Goal: Task Accomplishment & Management: Complete application form

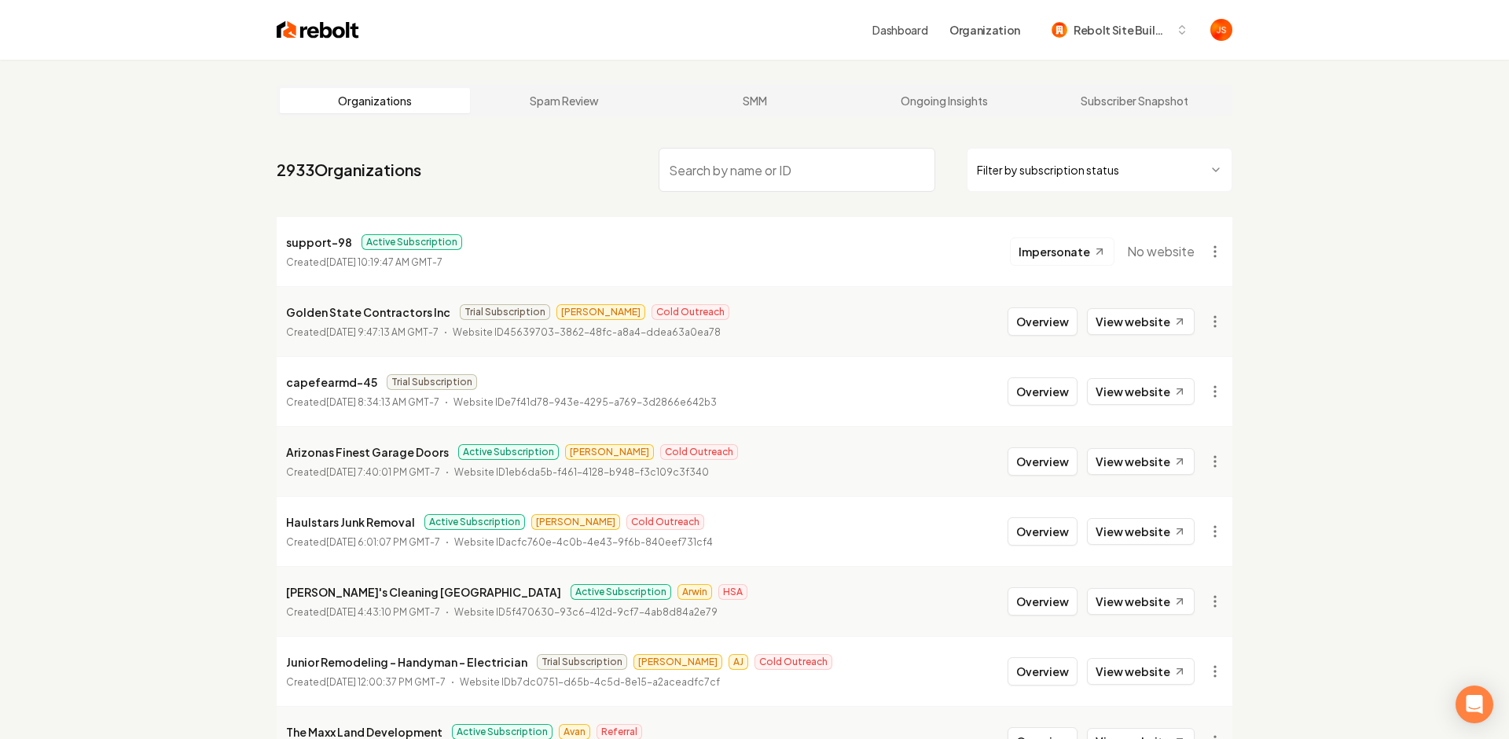
click at [1020, 169] on html "Dashboard Organization Rebolt Site Builder Organizations Spam Review SMM Ongoin…" at bounding box center [754, 369] width 1509 height 739
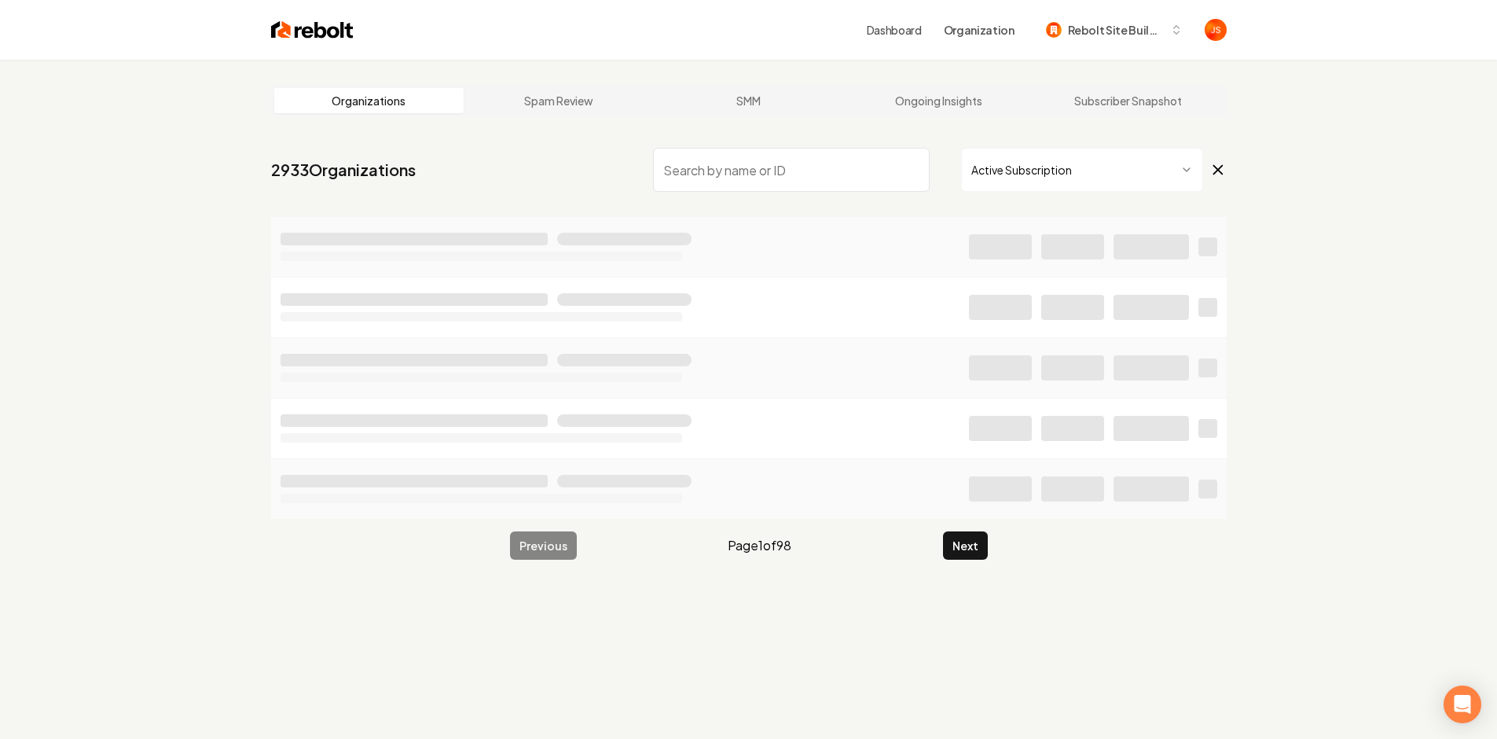
click at [784, 154] on input "search" at bounding box center [791, 170] width 277 height 44
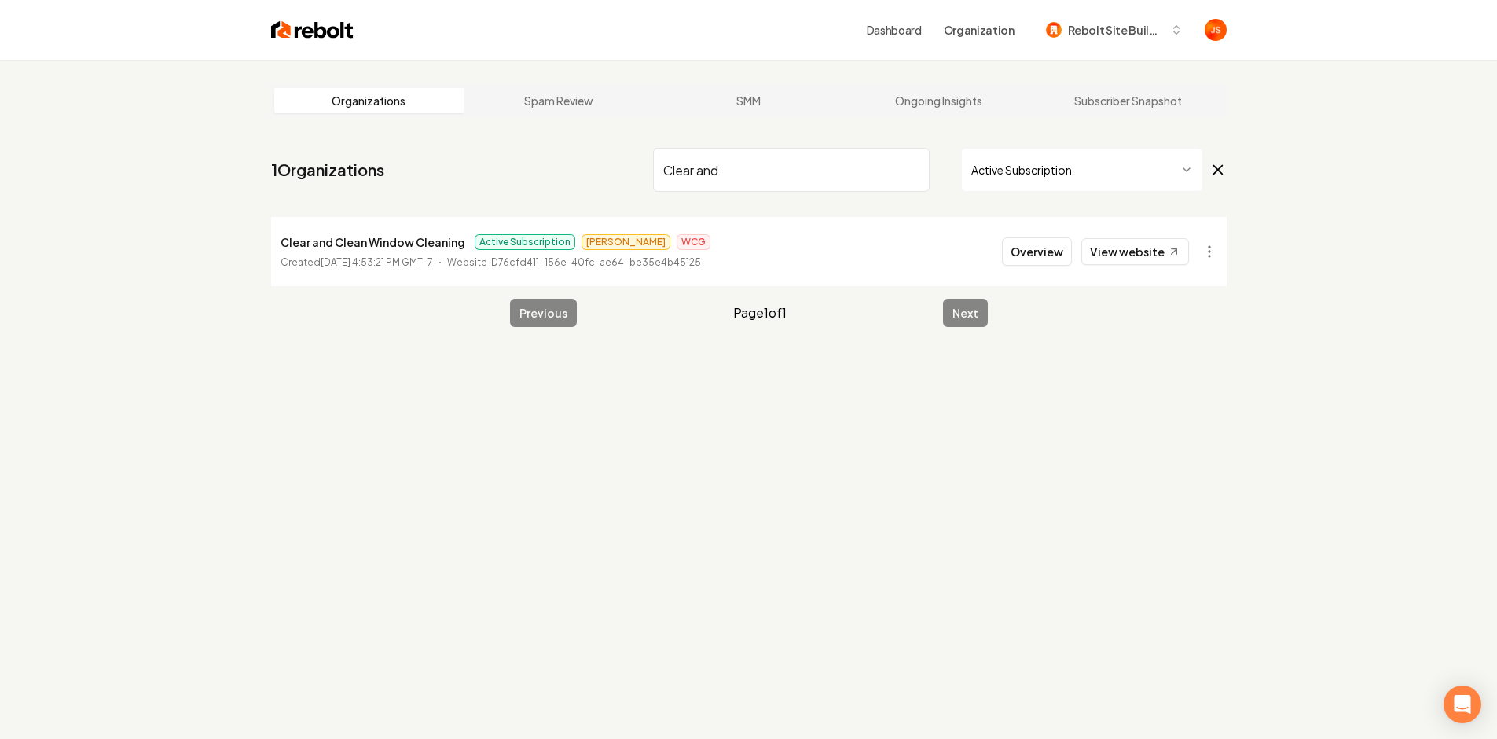
type input "Clear and"
click at [1172, 235] on li "Clear and Clean Window Cleaning Active Subscription James WCG Created April 28,…" at bounding box center [749, 251] width 956 height 69
click at [1160, 240] on link "View website" at bounding box center [1135, 251] width 108 height 27
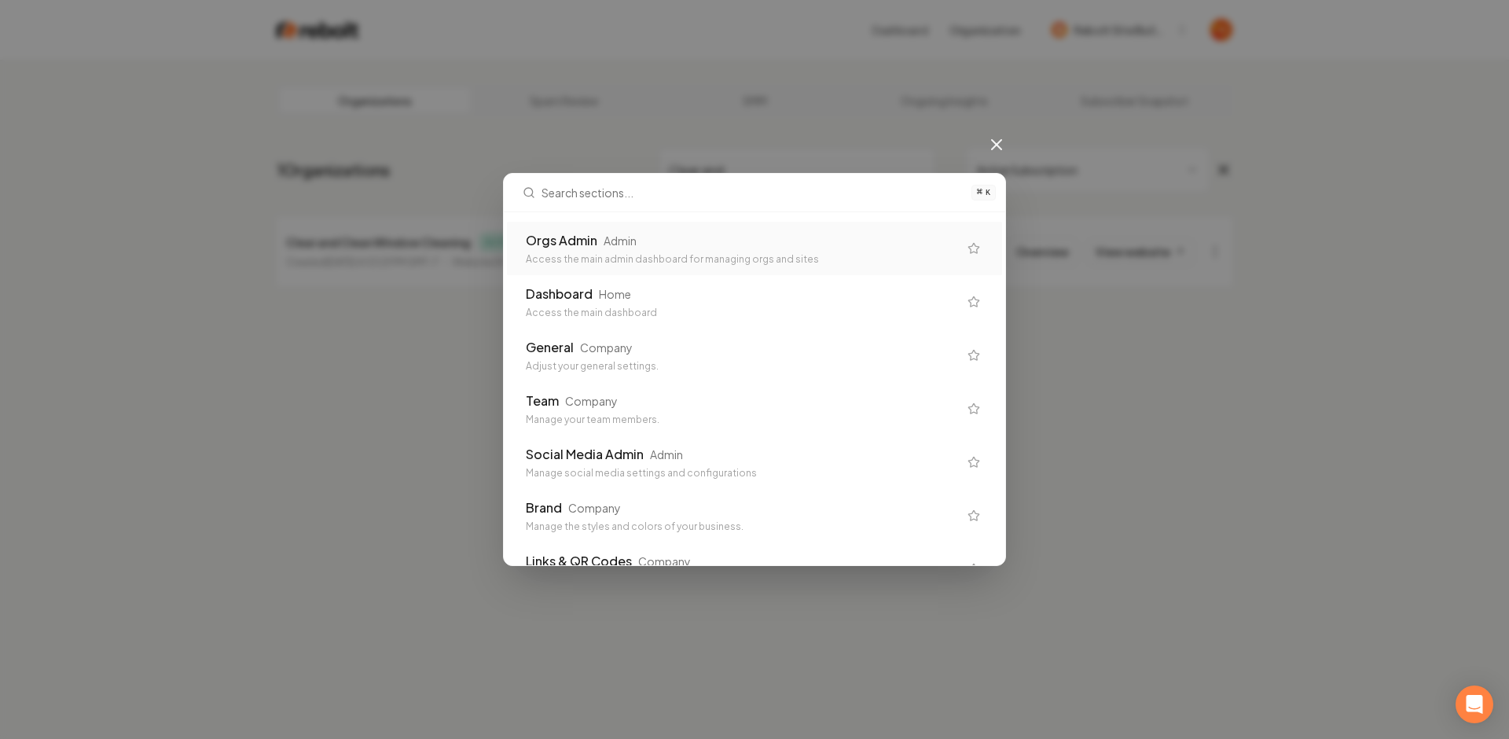
click at [734, 247] on div "Orgs Admin Admin" at bounding box center [742, 240] width 432 height 19
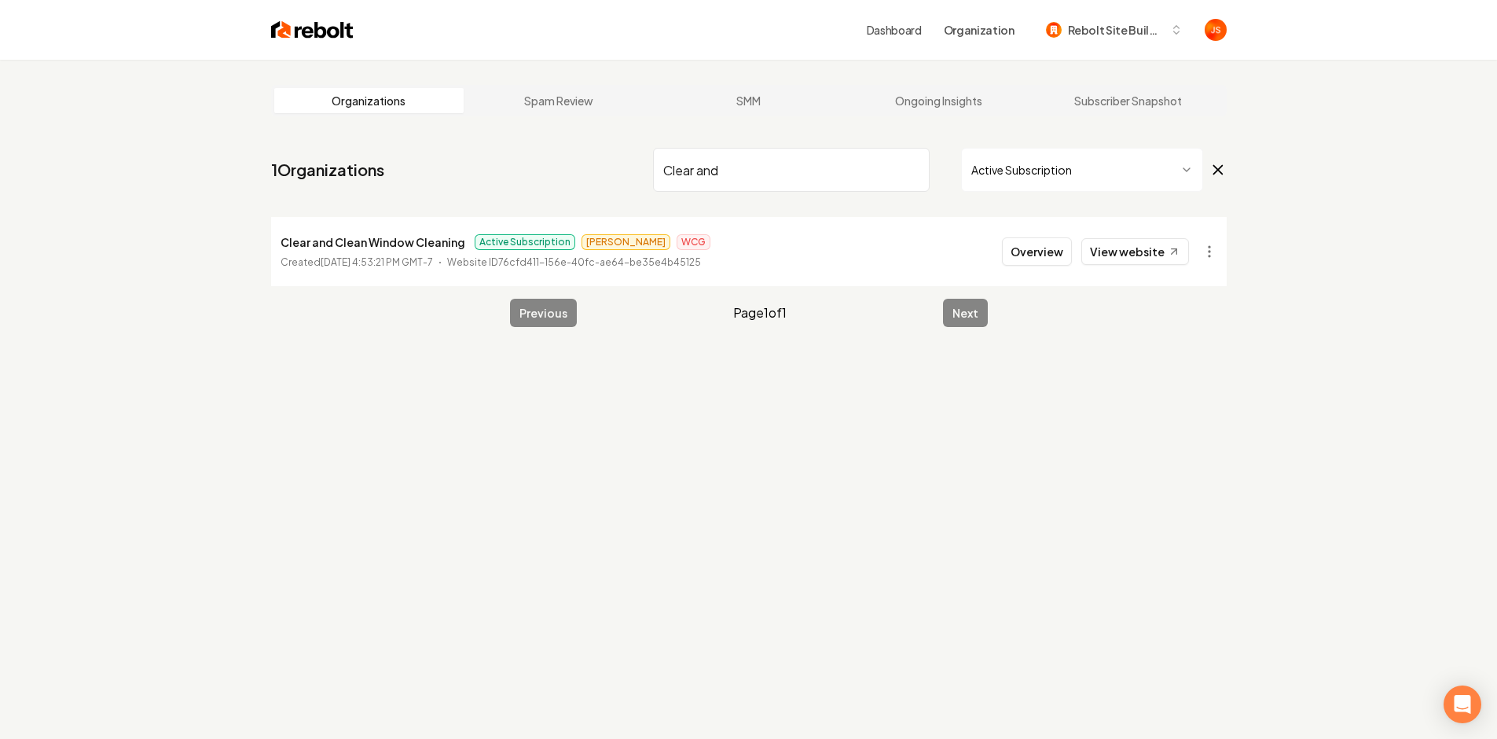
click at [1128, 167] on html "Dashboard Organization Rebolt Site Builder Organizations Spam Review SMM Ongoin…" at bounding box center [748, 369] width 1497 height 739
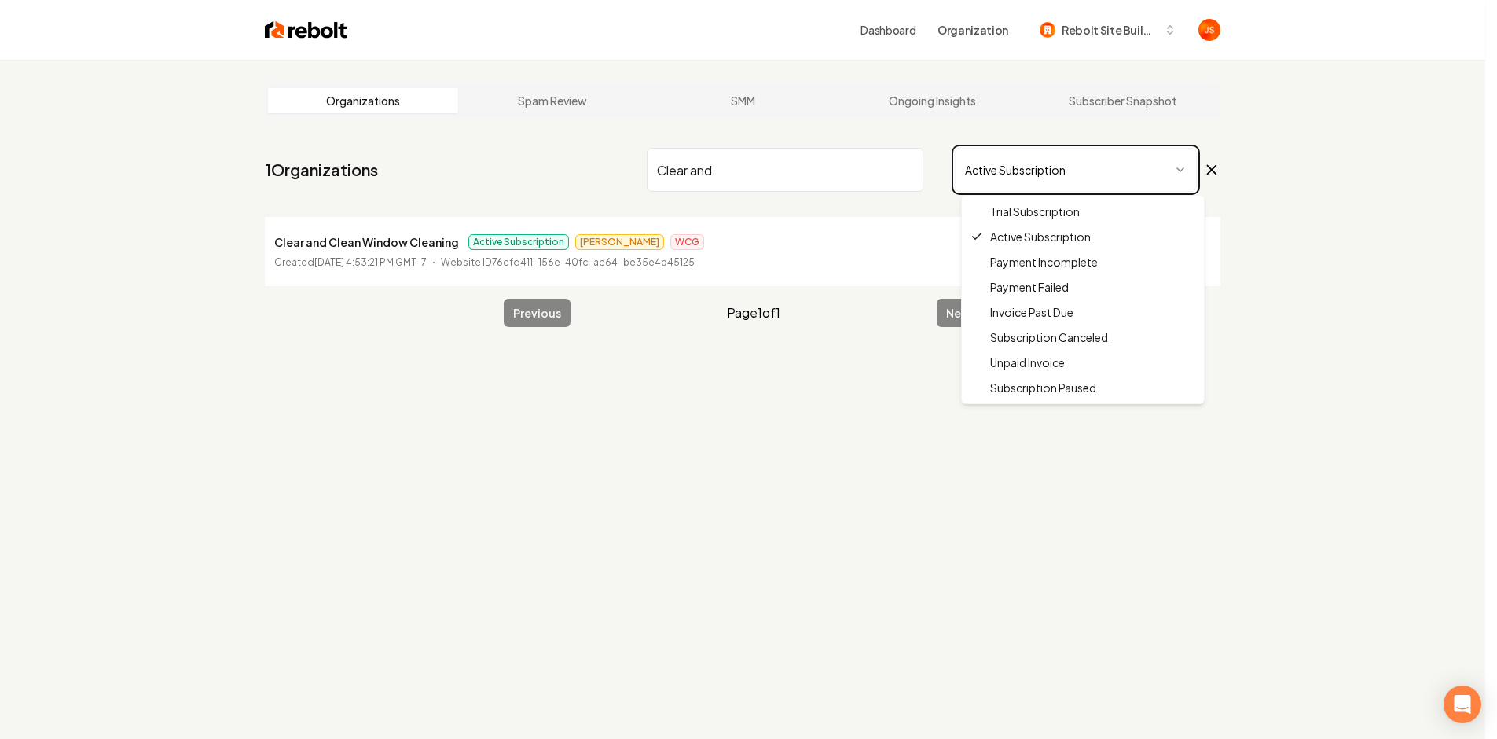
click at [1016, 78] on html "Dashboard Organization Rebolt Site Builder Organizations Spam Review SMM Ongoin…" at bounding box center [748, 369] width 1497 height 739
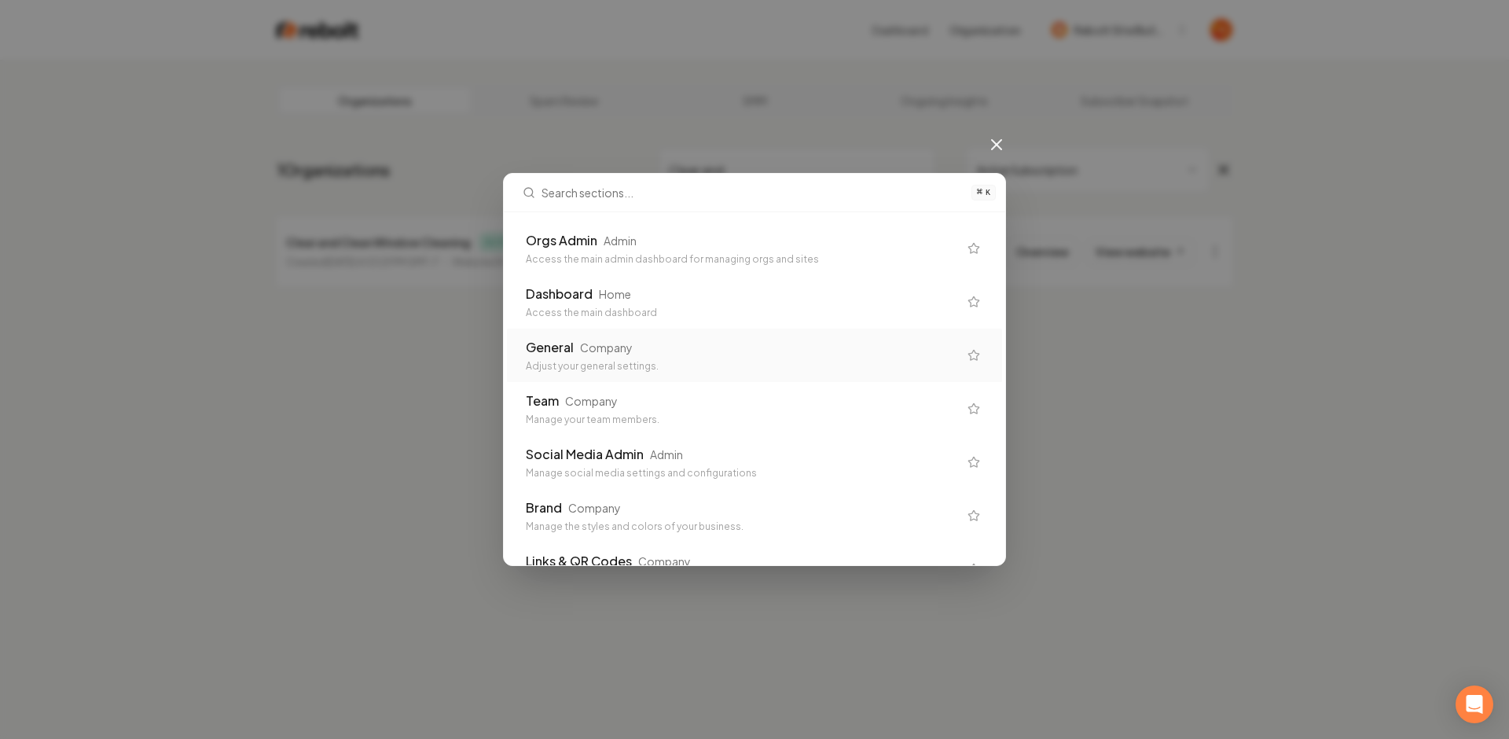
click at [576, 350] on div "General Company" at bounding box center [742, 347] width 432 height 19
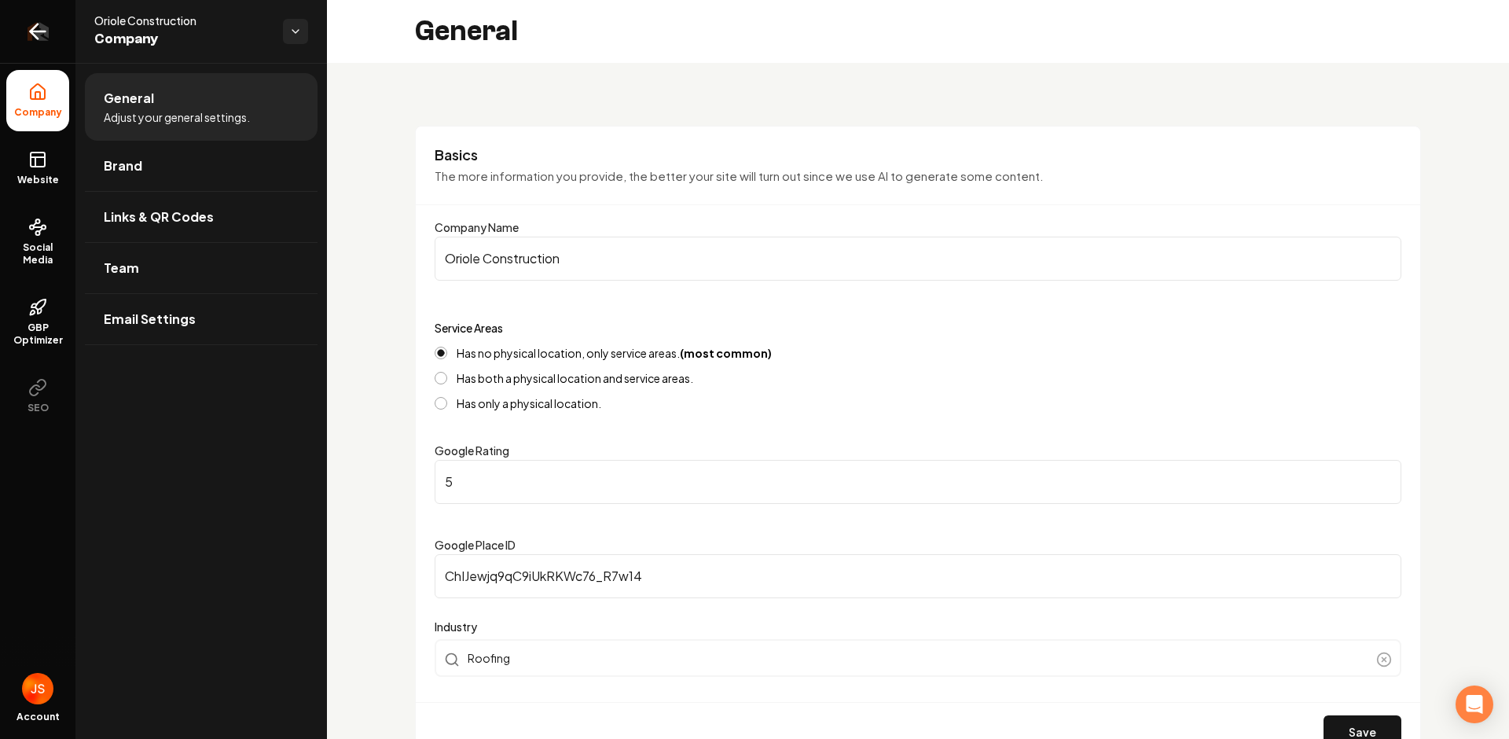
click at [1, 40] on link "Return to dashboard" at bounding box center [37, 31] width 75 height 63
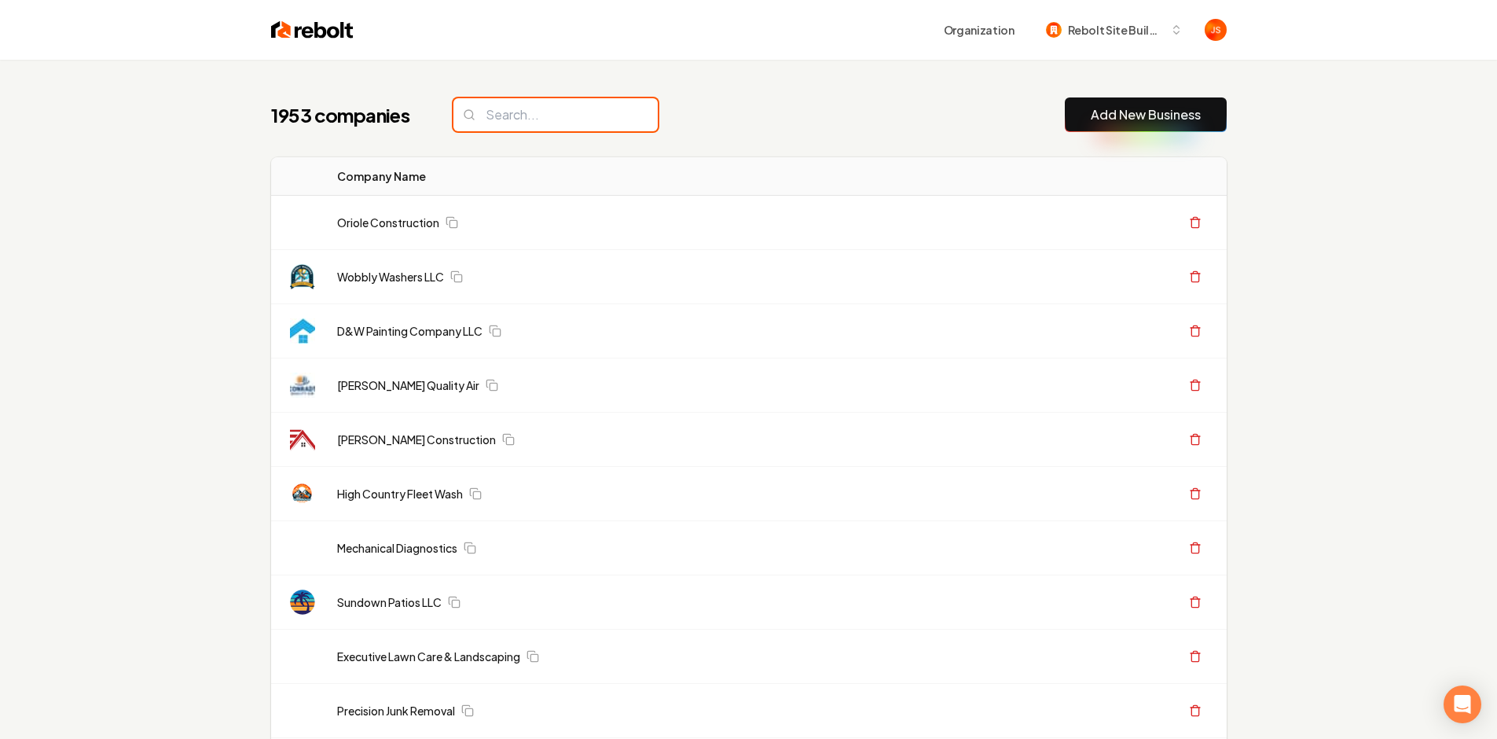
click at [548, 104] on input "search" at bounding box center [555, 114] width 204 height 33
click at [542, 116] on input "search" at bounding box center [555, 114] width 204 height 33
paste input "BrightHaul Utah"
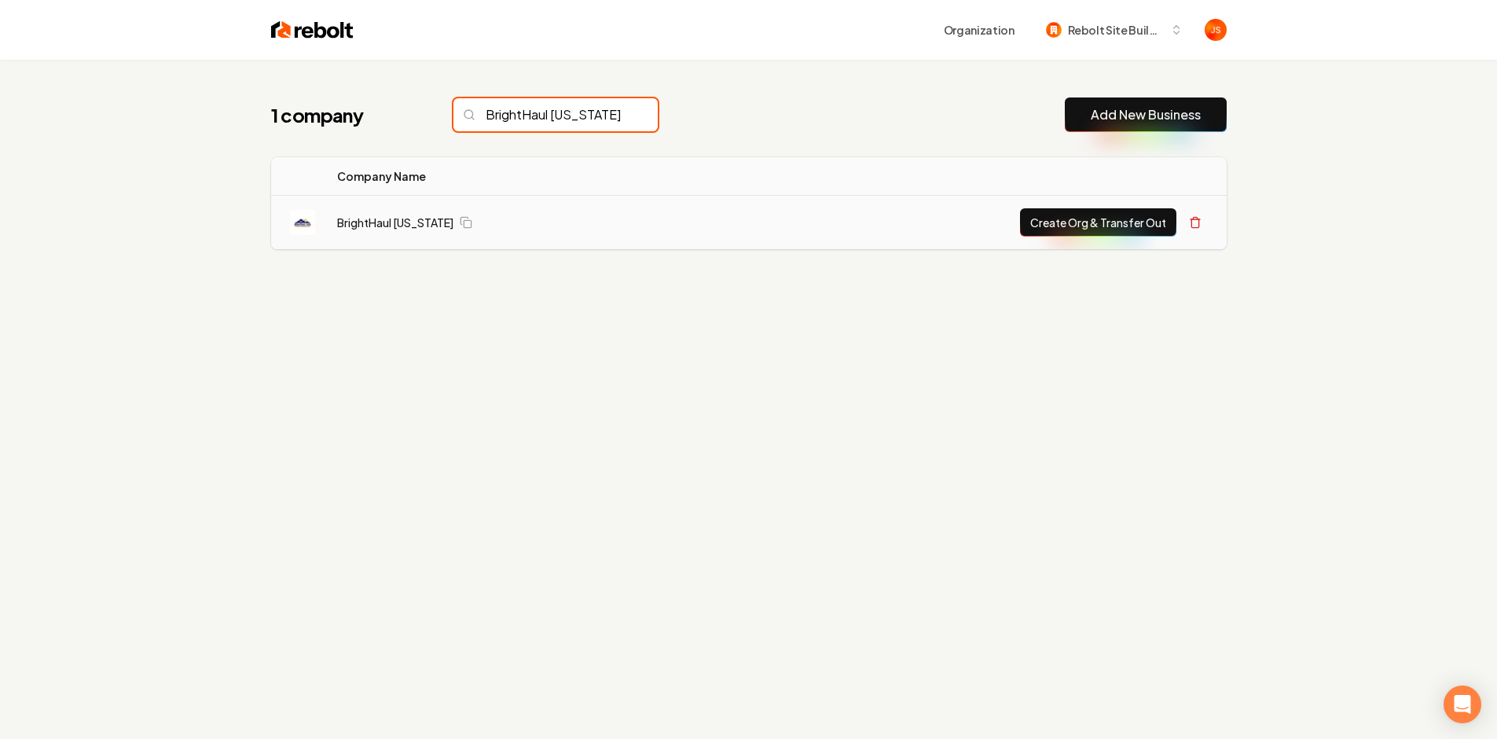
type input "BrightHaul Utah"
click at [1046, 214] on button "Create Org & Transfer Out" at bounding box center [1098, 222] width 156 height 28
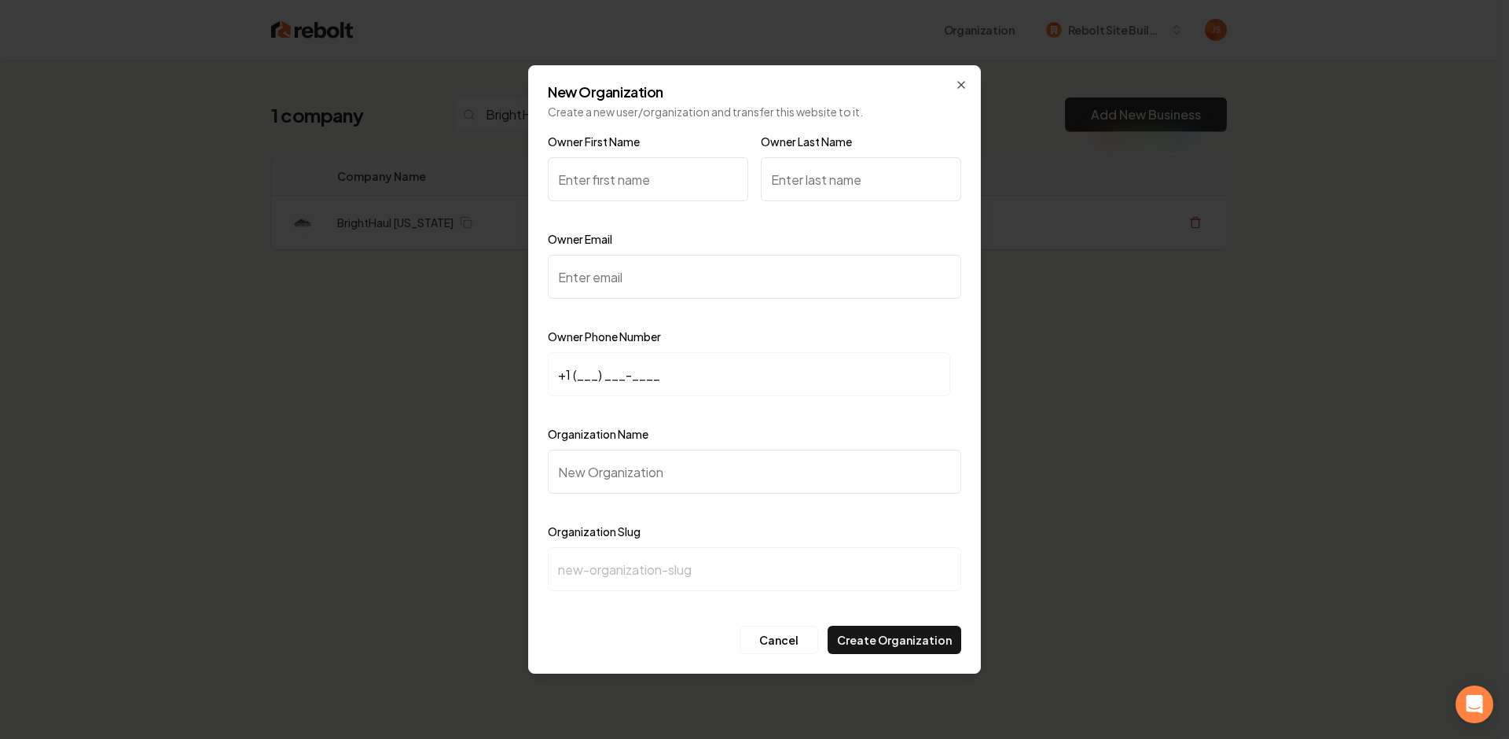
click at [648, 166] on input "Owner First Name" at bounding box center [648, 179] width 200 height 44
paste input "BrightHaul Utah"
type input "BrightHaul Utah"
click at [584, 478] on input "Organization Name" at bounding box center [754, 471] width 413 height 44
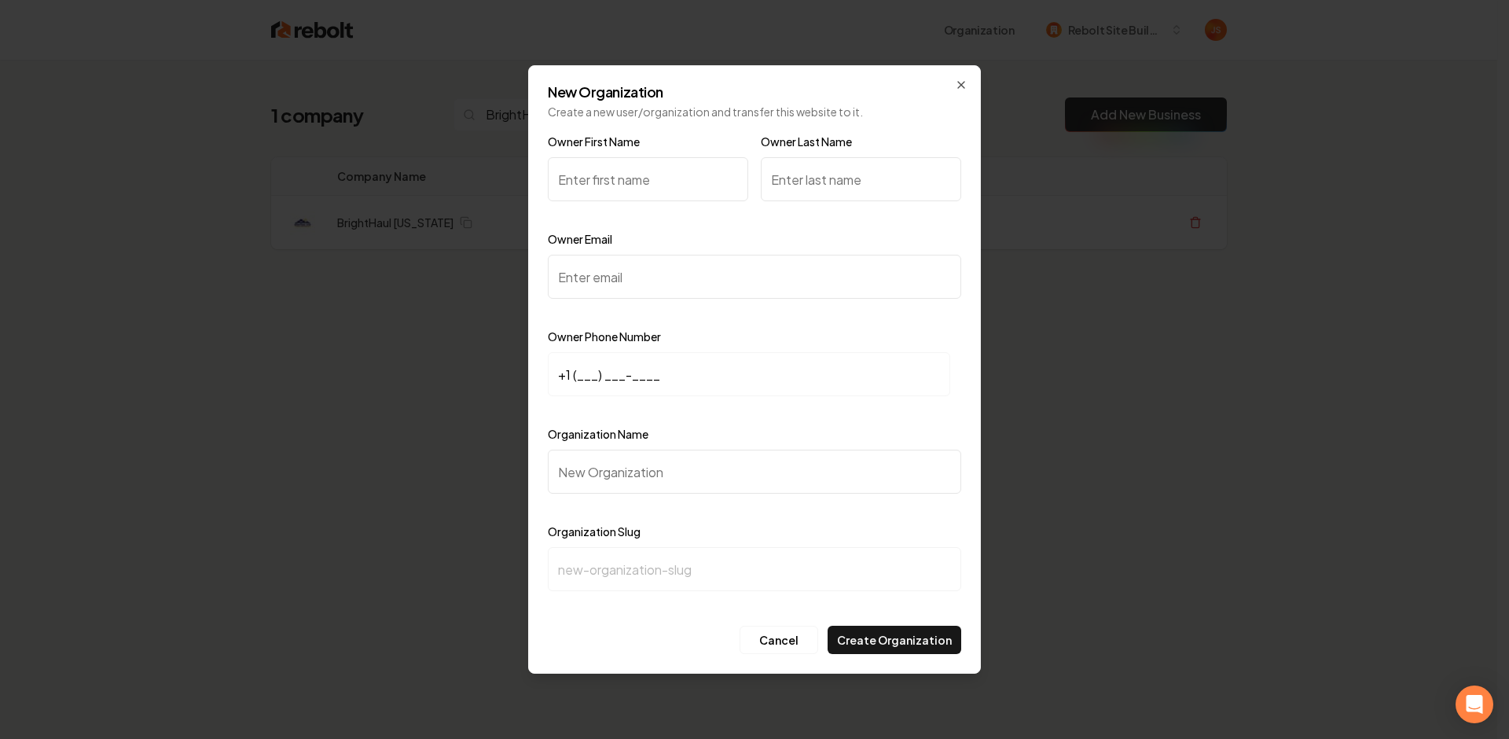
paste input "BrightHaul Utah"
type input "BrightHaul Utah"
type input "brighthaul-utah"
type input "BrightHaul Utah"
click at [585, 376] on input "+1 (___) ___-____" at bounding box center [749, 374] width 402 height 44
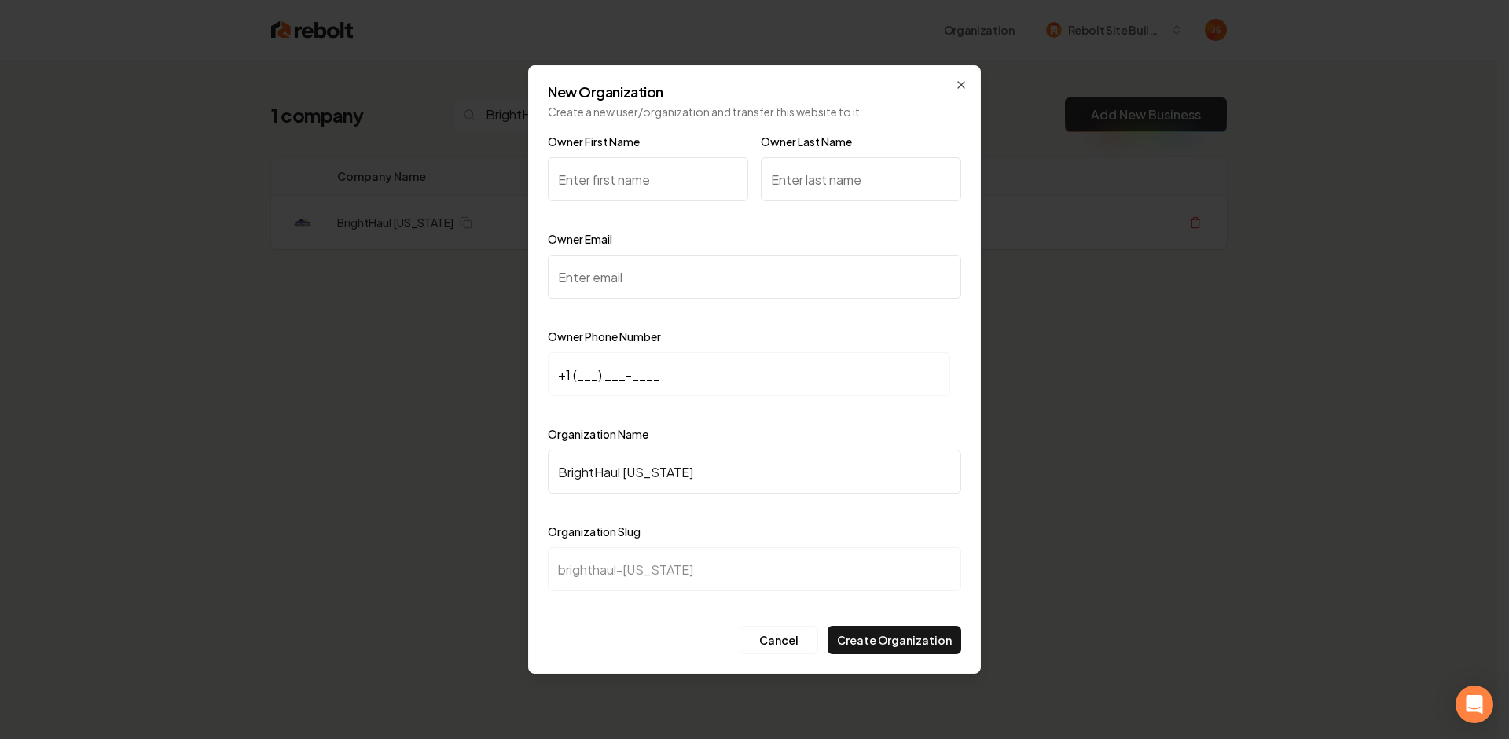
paste input "435) 619-6464"
type input "+1 (435) 619-6464"
click at [651, 281] on input "Owner Email" at bounding box center [754, 277] width 413 height 44
paste input "anthony@areteut.com"
type input "anthony@areteut.com"
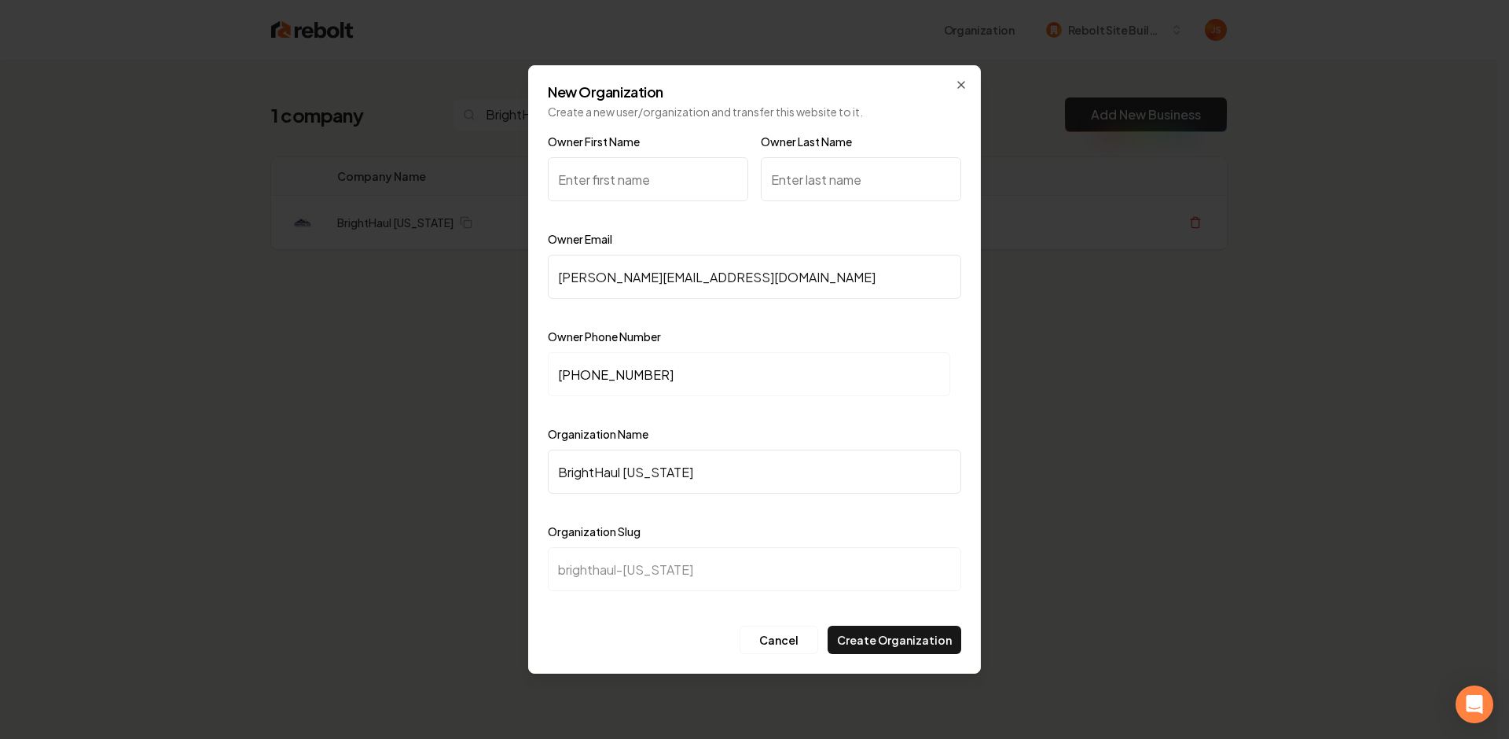
click at [605, 189] on input "Owner First Name" at bounding box center [648, 179] width 200 height 44
paste input "Anthony Shump"
drag, startPoint x: 640, startPoint y: 185, endPoint x: 610, endPoint y: 185, distance: 30.7
click at [610, 185] on input "Anthony Shump" at bounding box center [648, 179] width 200 height 44
type input "Anthony Shump"
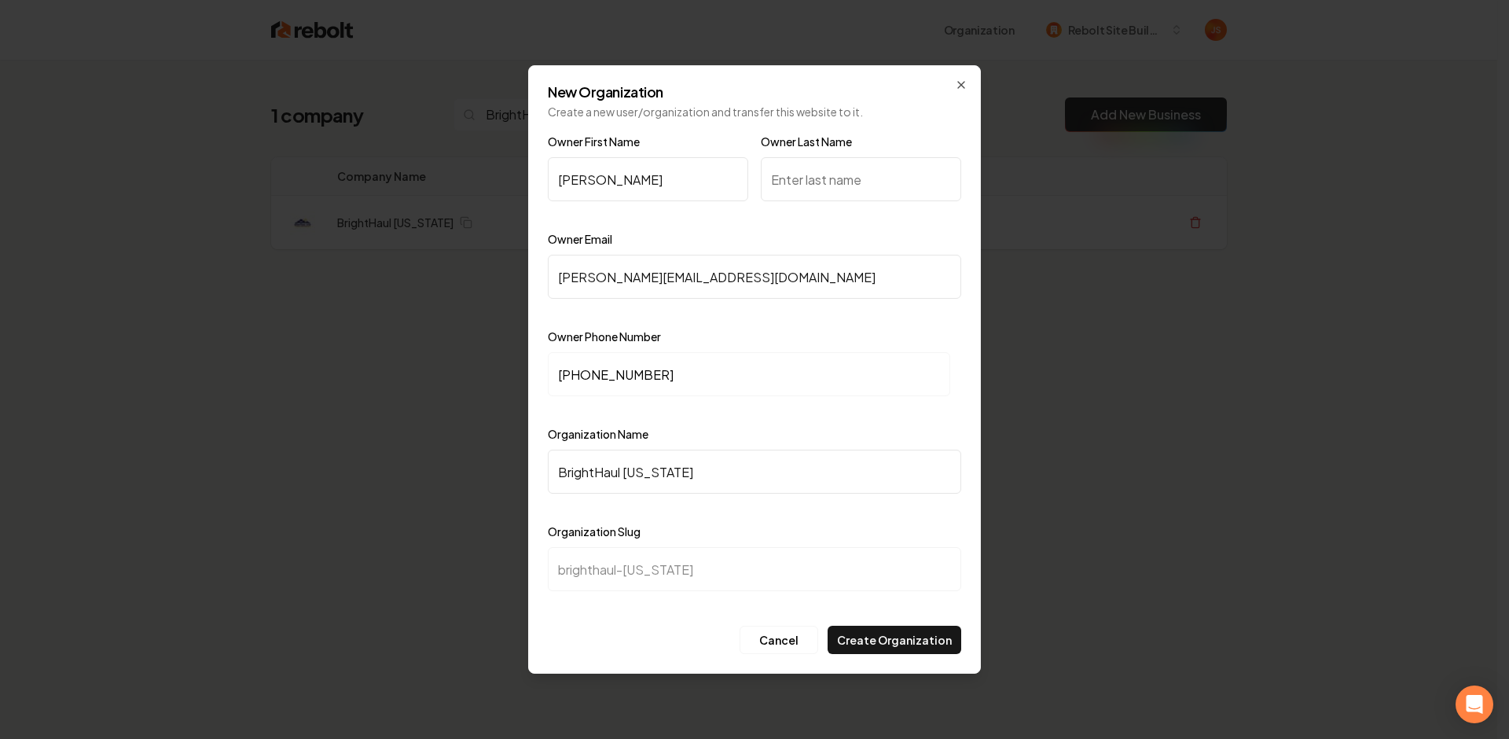
click at [849, 185] on input "Owner Last Name" at bounding box center [861, 179] width 200 height 44
paste input "Shump"
type input "Shump"
drag, startPoint x: 625, startPoint y: 186, endPoint x: 615, endPoint y: 186, distance: 9.4
click at [615, 186] on input "Anthony Shump" at bounding box center [648, 179] width 200 height 44
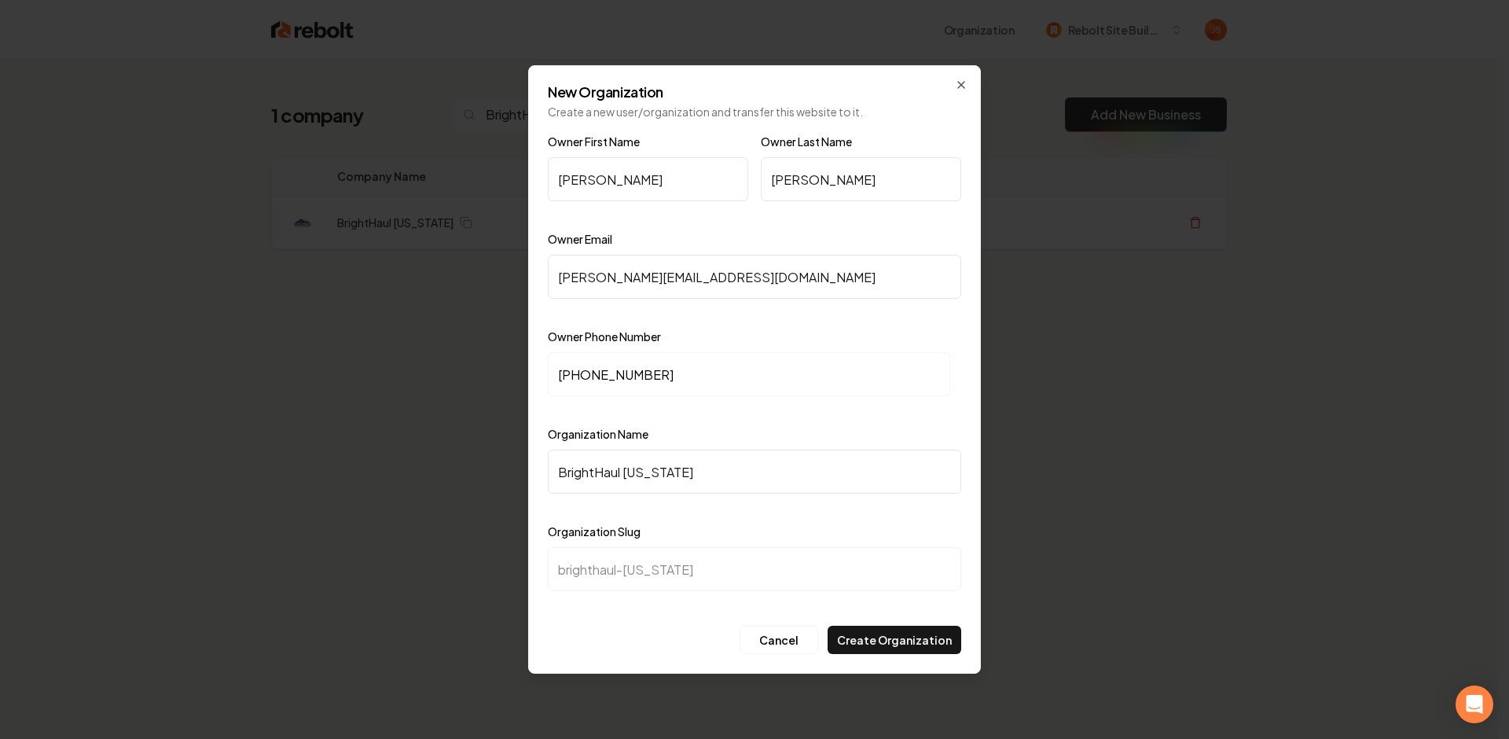
type input "Anthony"
click at [589, 633] on div "Cancel Create Organization" at bounding box center [754, 640] width 413 height 28
click at [876, 636] on button "Create Organization" at bounding box center [894, 640] width 134 height 28
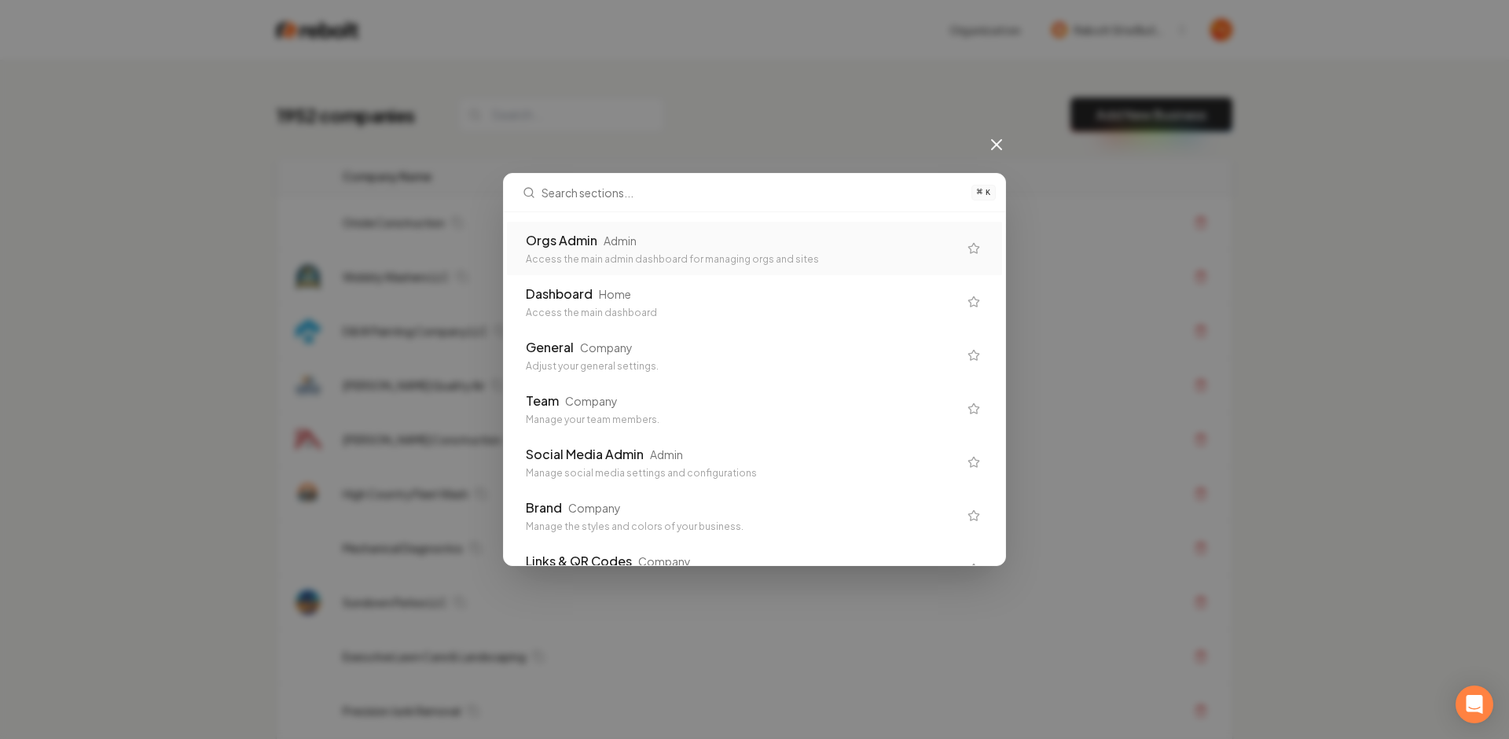
click at [720, 246] on div "Orgs Admin Admin" at bounding box center [742, 240] width 432 height 19
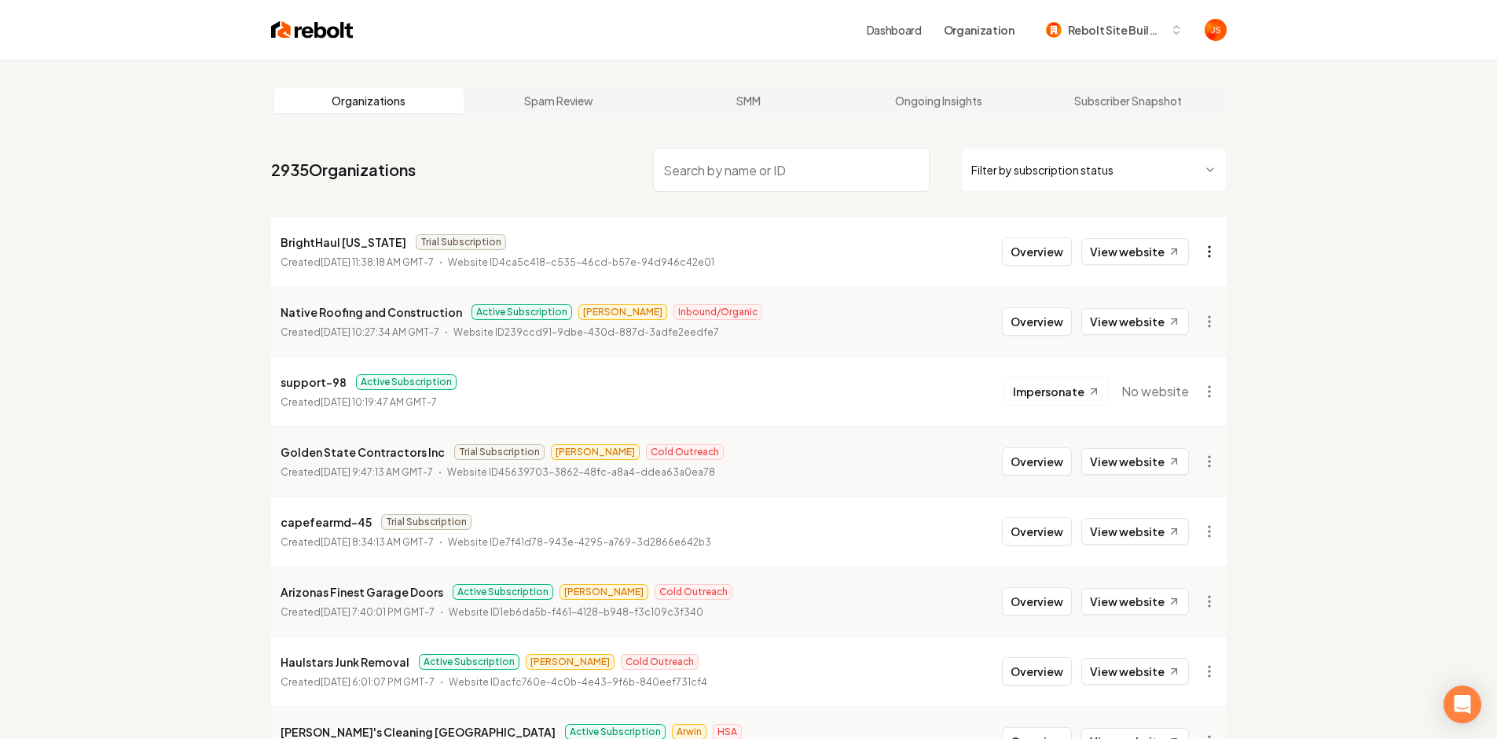
click at [1212, 245] on html "Dashboard Organization Rebolt Site Builder Organizations Spam Review SMM Ongoin…" at bounding box center [748, 369] width 1497 height 739
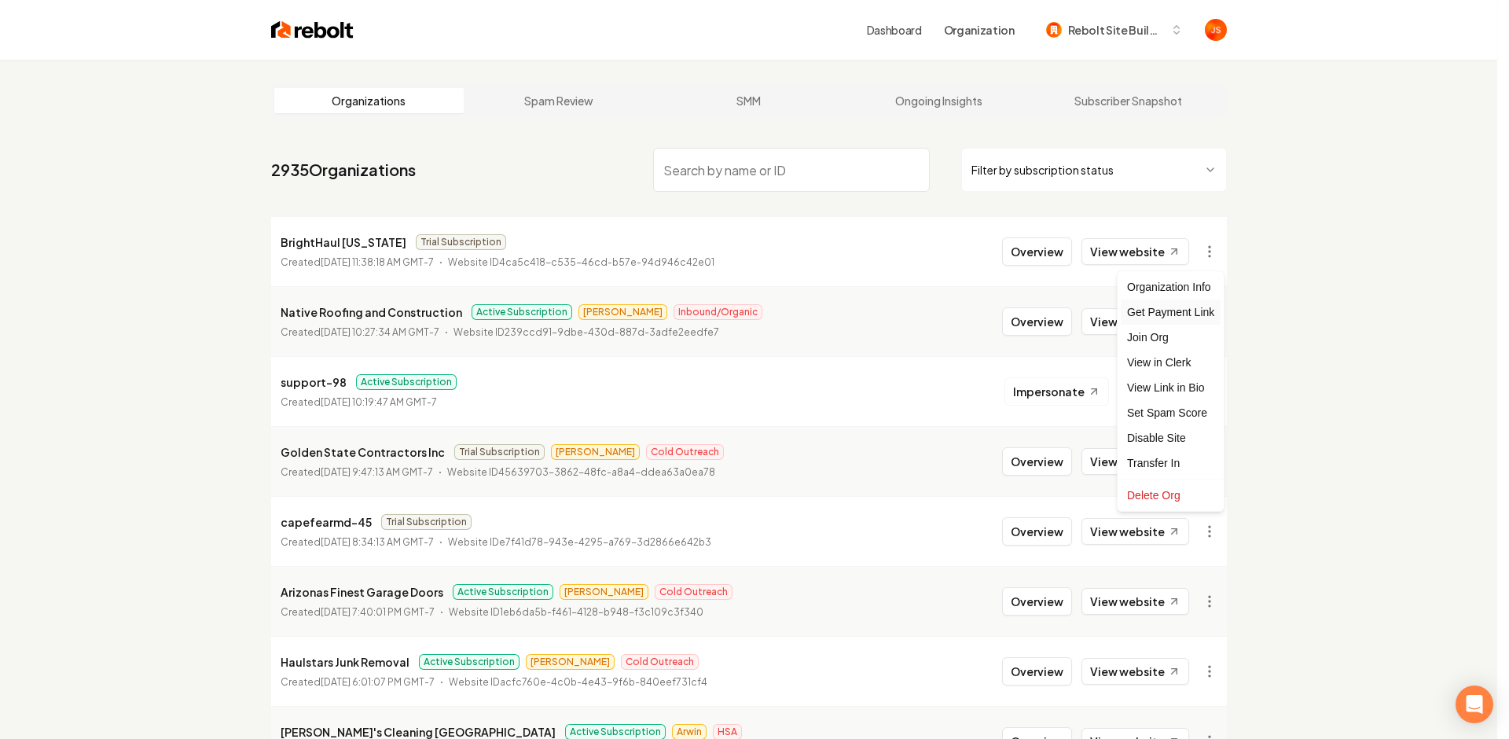
click at [1157, 319] on div "Get Payment Link" at bounding box center [1171, 311] width 100 height 25
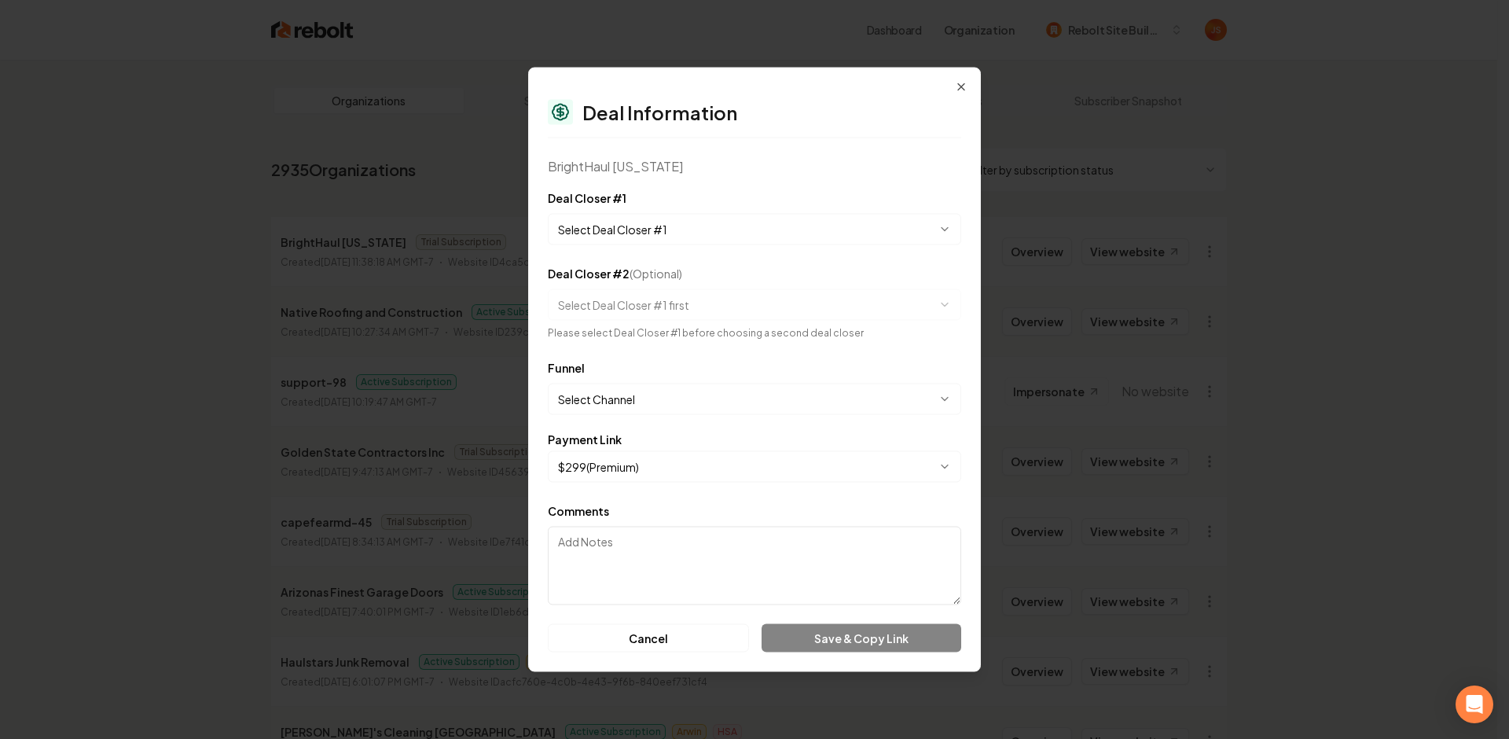
click at [671, 225] on body "Dashboard Organization Rebolt Site Builder Organizations Spam Review SMM Ongoin…" at bounding box center [748, 369] width 1497 height 739
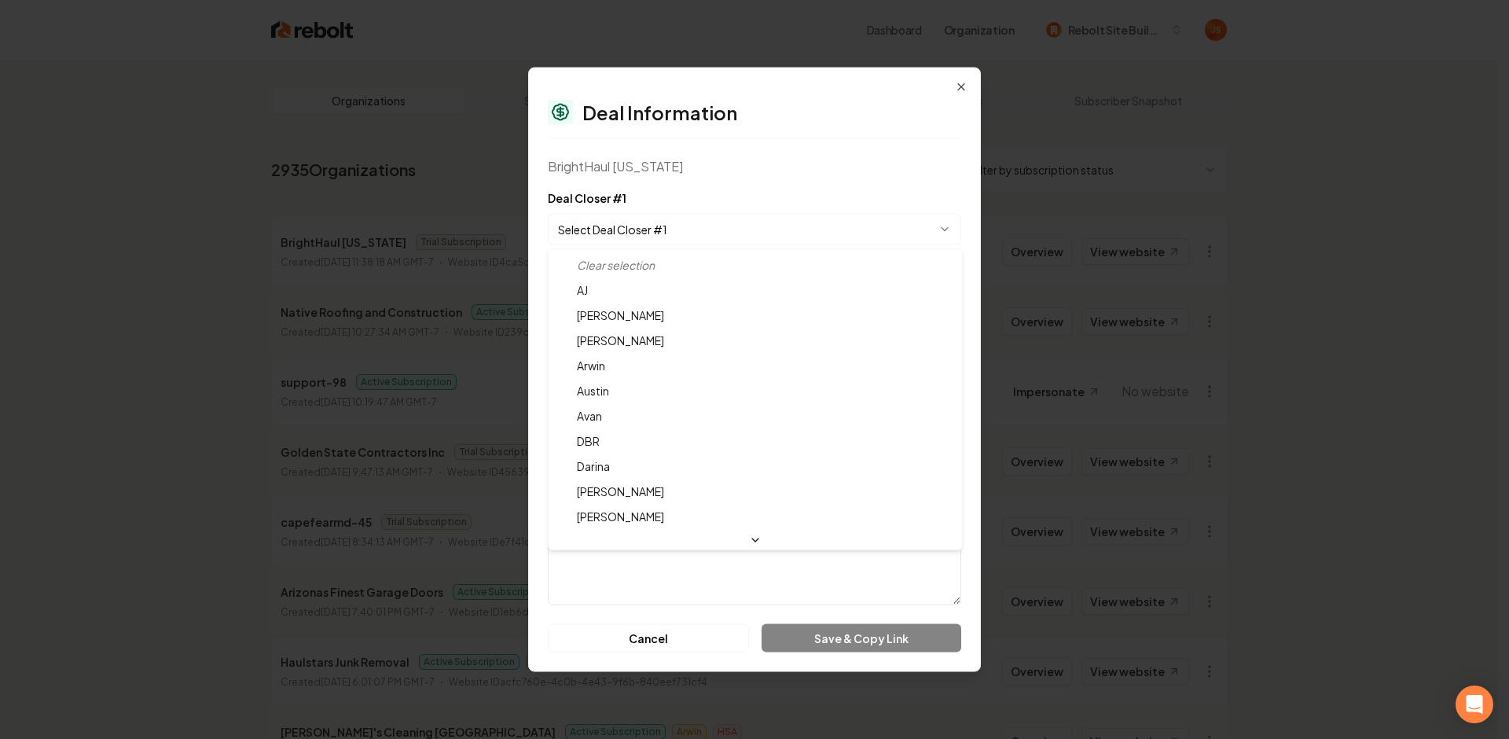
select select "**********"
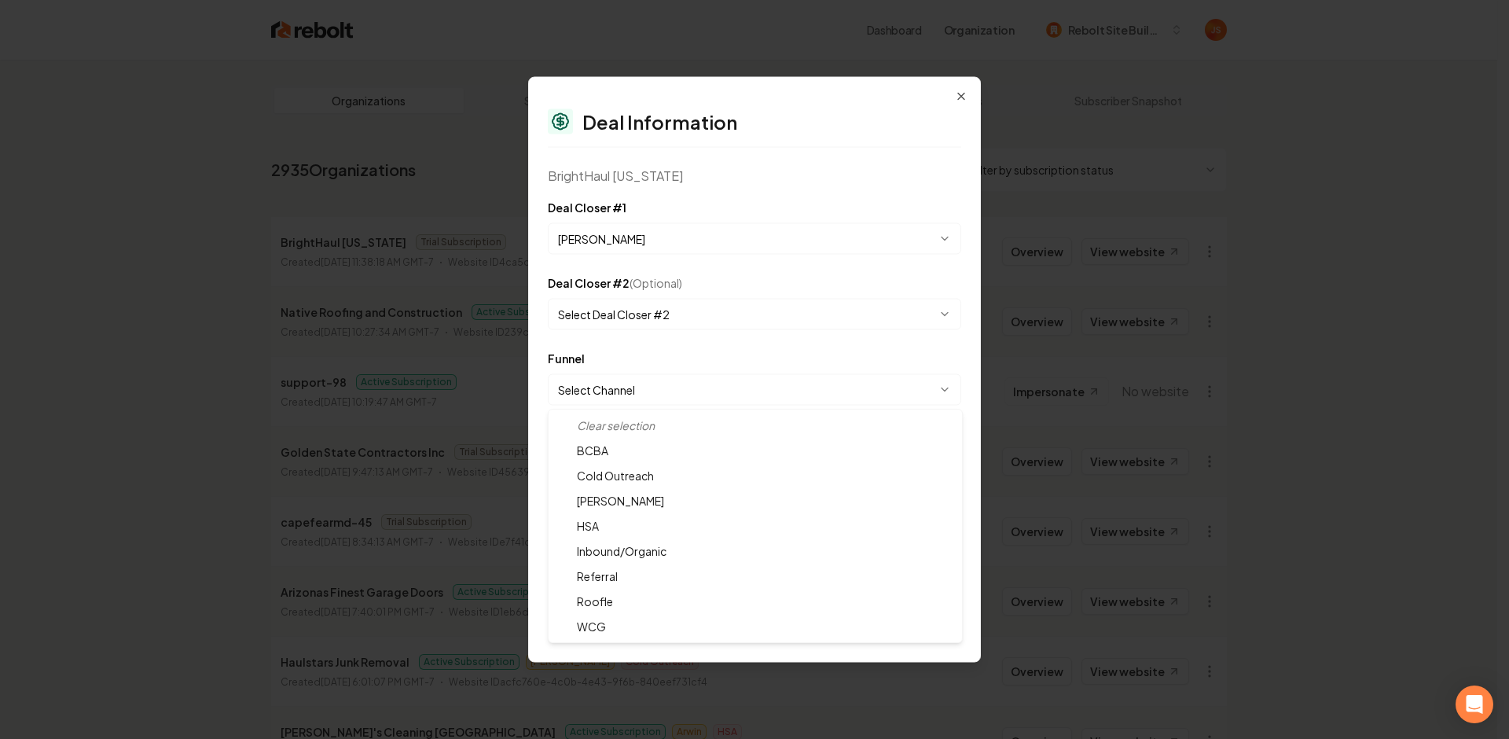
click at [646, 387] on body "Dashboard Organization Rebolt Site Builder Organizations Spam Review SMM Ongoin…" at bounding box center [748, 369] width 1497 height 739
select select "**********"
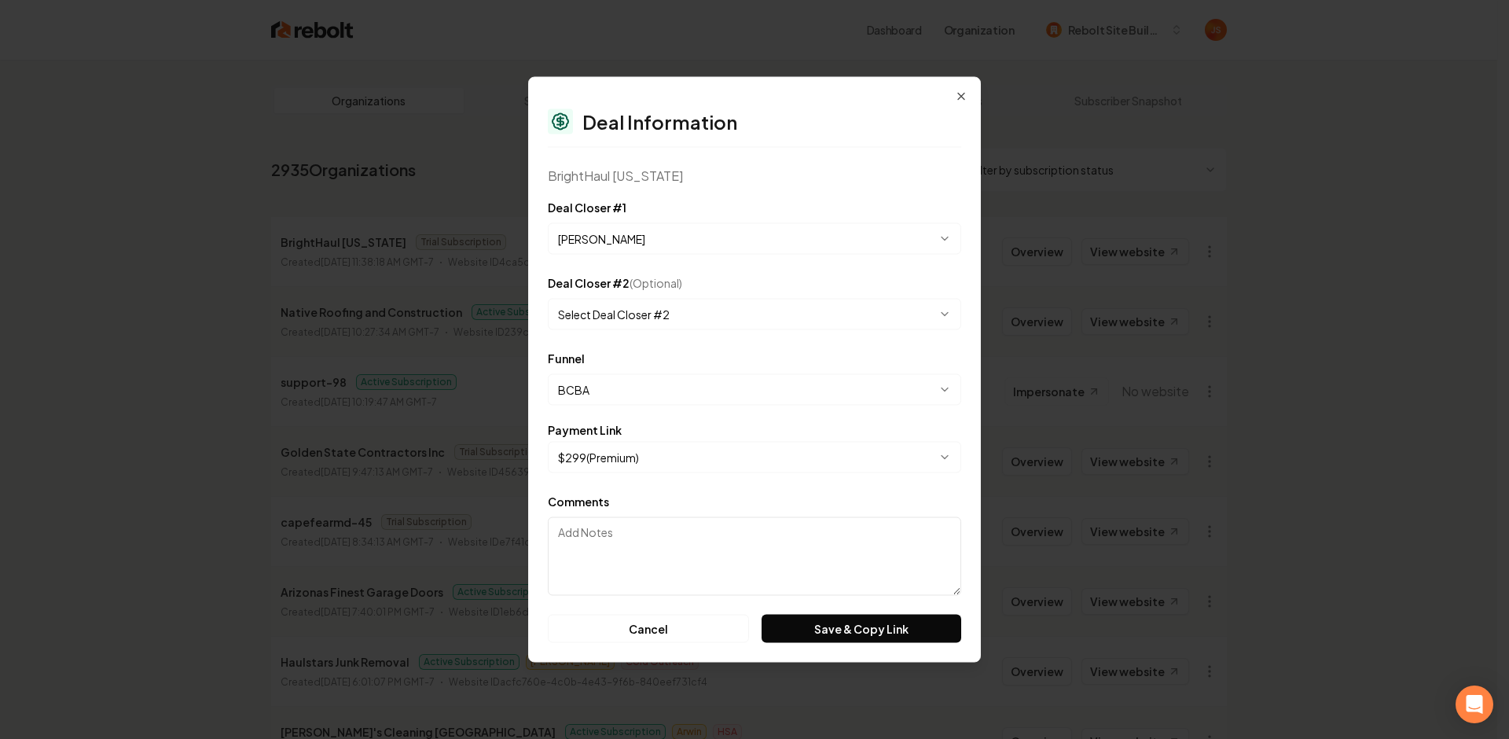
click at [634, 454] on body "Dashboard Organization Rebolt Site Builder Organizations Spam Review SMM Ongoin…" at bounding box center [748, 369] width 1497 height 739
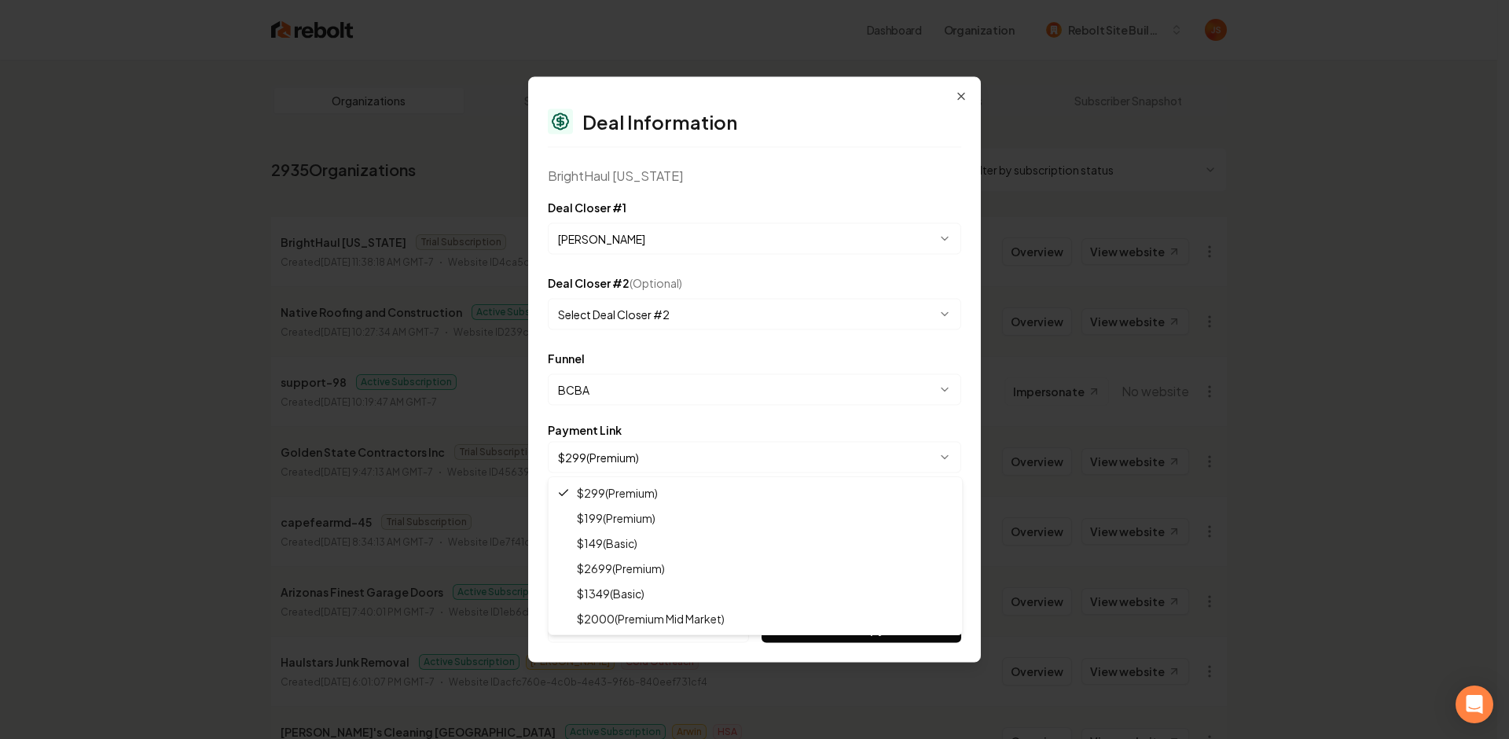
select select "**********"
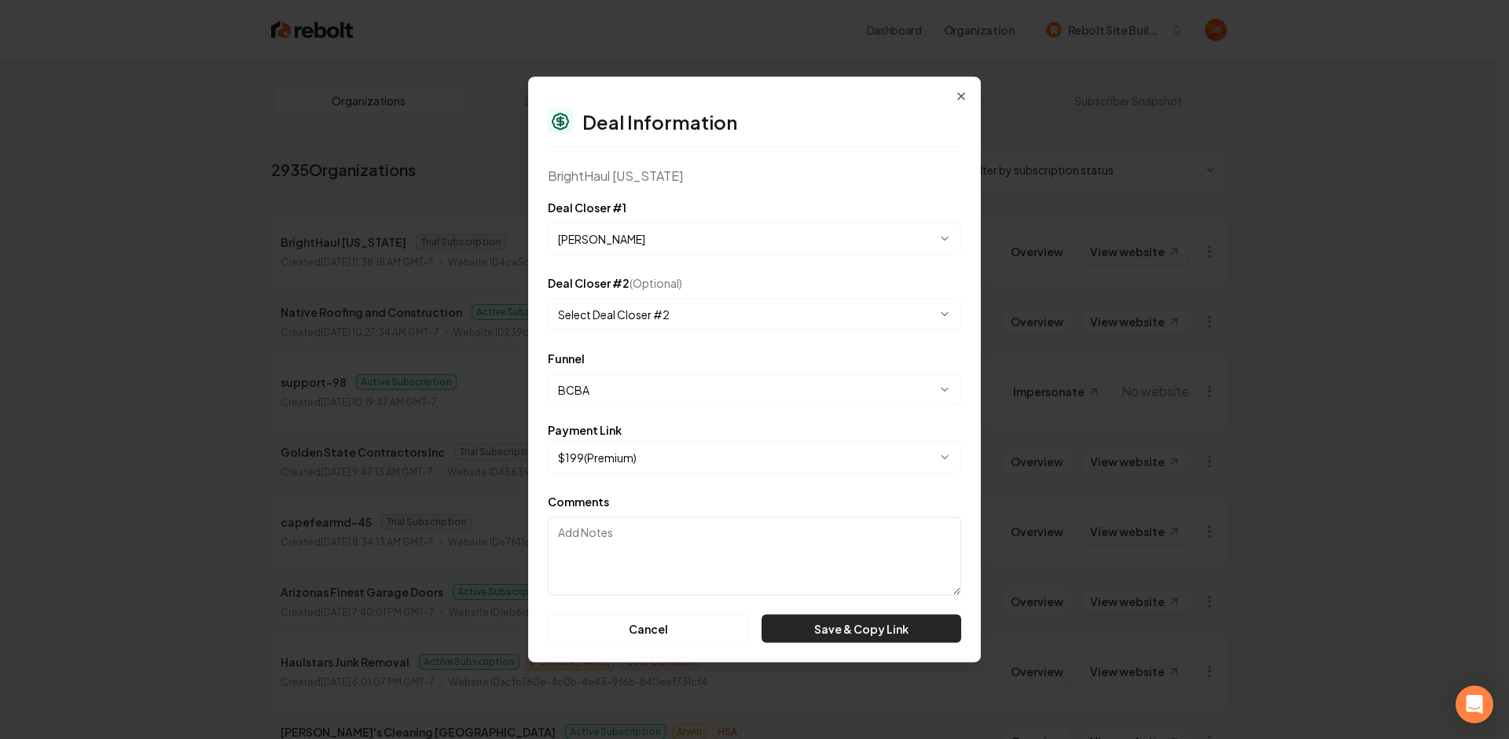
click at [828, 633] on button "Save & Copy Link" at bounding box center [861, 629] width 200 height 28
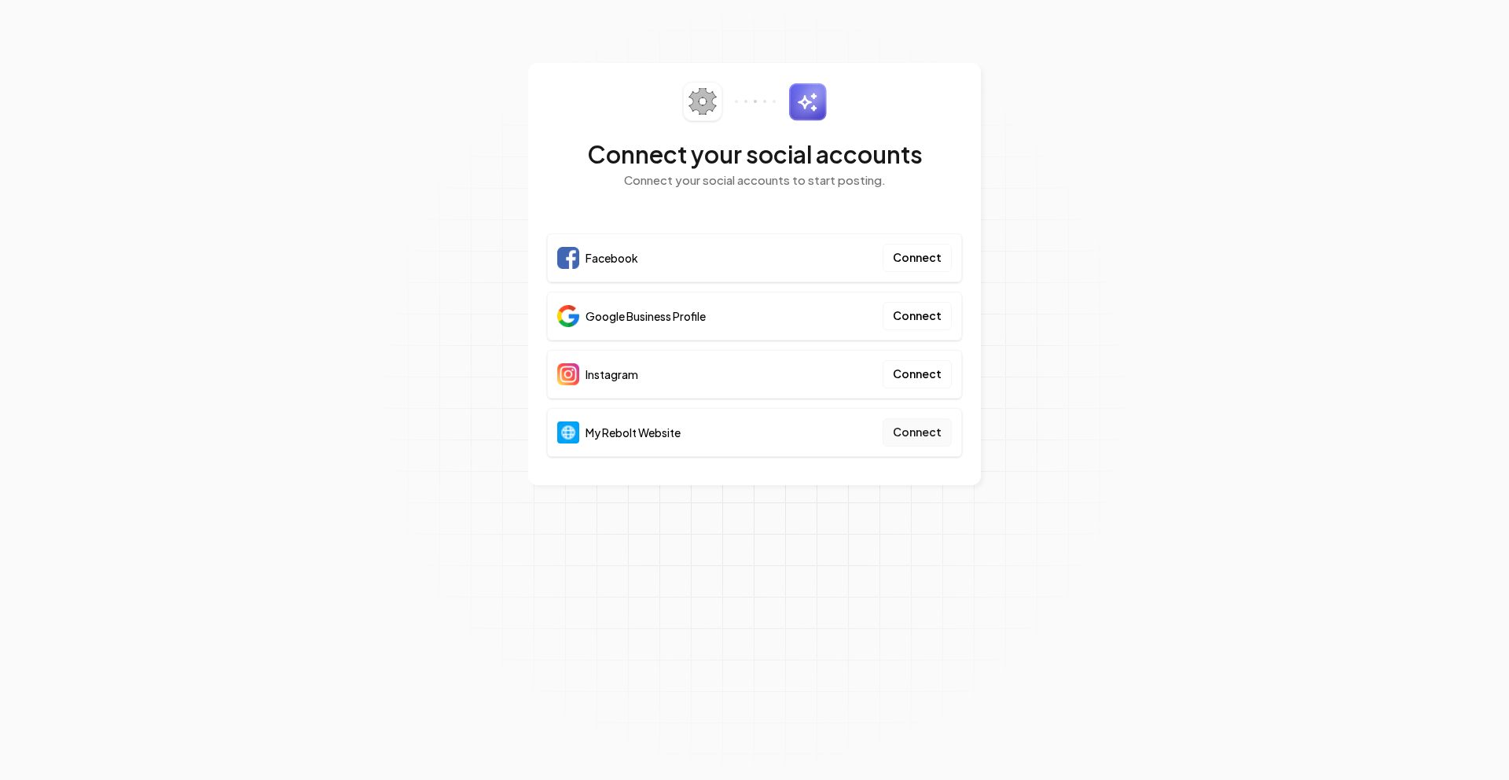
click at [919, 436] on button "Connect" at bounding box center [916, 432] width 69 height 28
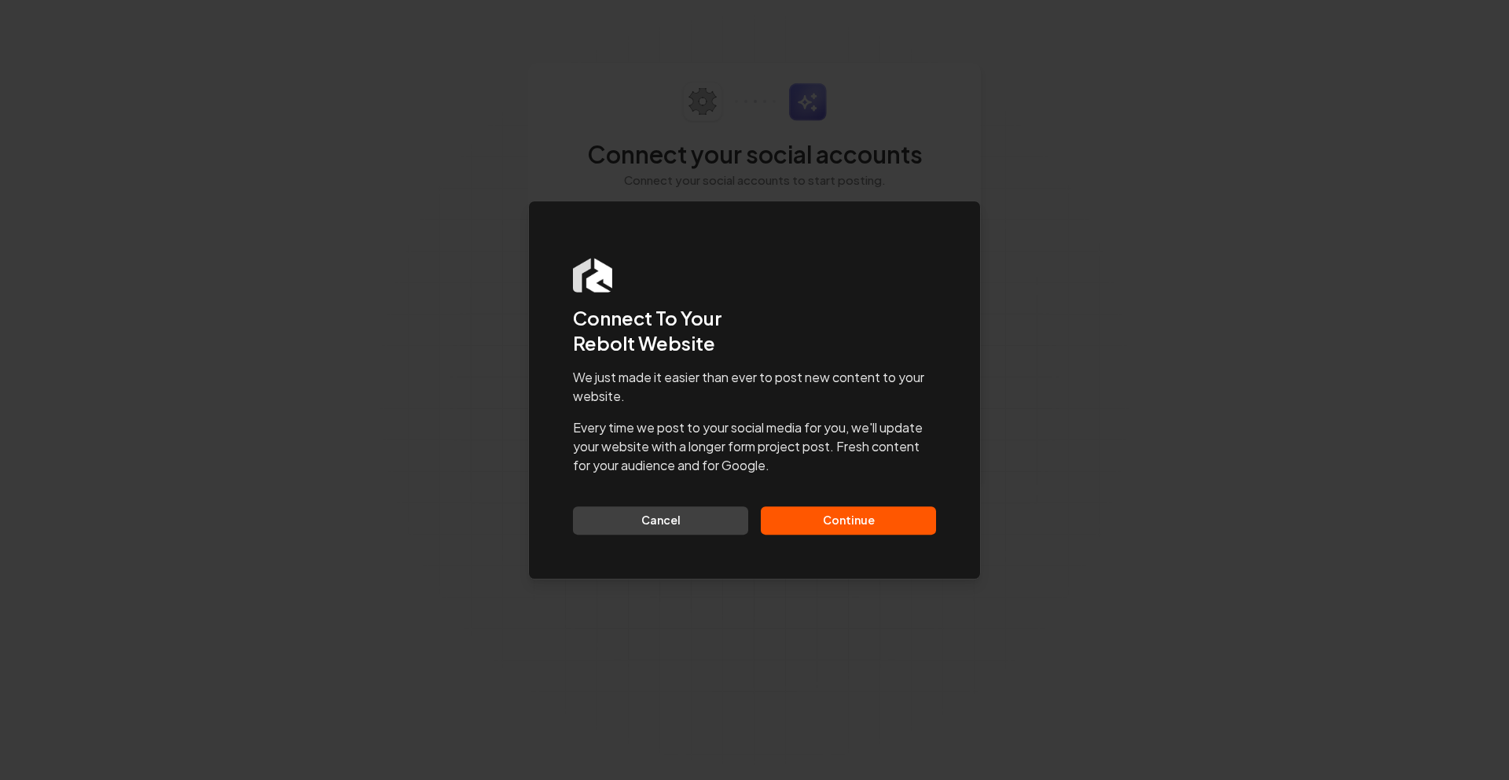
click at [834, 499] on div "We just made it easier than ever to post new content to your website. Every tim…" at bounding box center [754, 451] width 363 height 167
click at [839, 517] on button "Continue" at bounding box center [848, 520] width 175 height 28
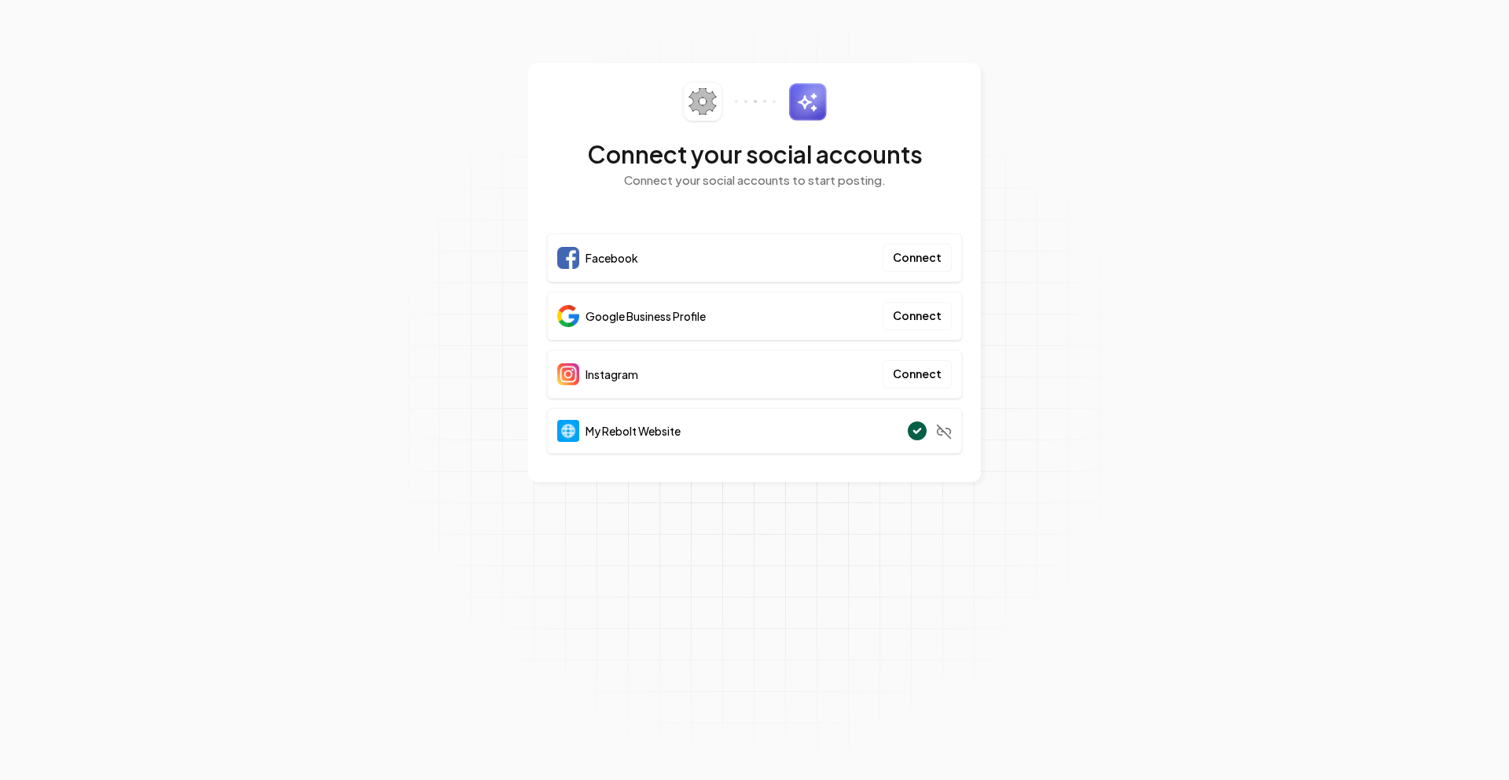
click at [1146, 195] on section "Connect your social accounts Connect your social accounts to start posting. Fac…" at bounding box center [754, 390] width 1509 height 780
drag, startPoint x: 1448, startPoint y: 31, endPoint x: 1437, endPoint y: 31, distance: 11.0
click at [1447, 31] on section "Connect your social accounts Connect your social accounts to start posting. Fac…" at bounding box center [754, 390] width 1509 height 780
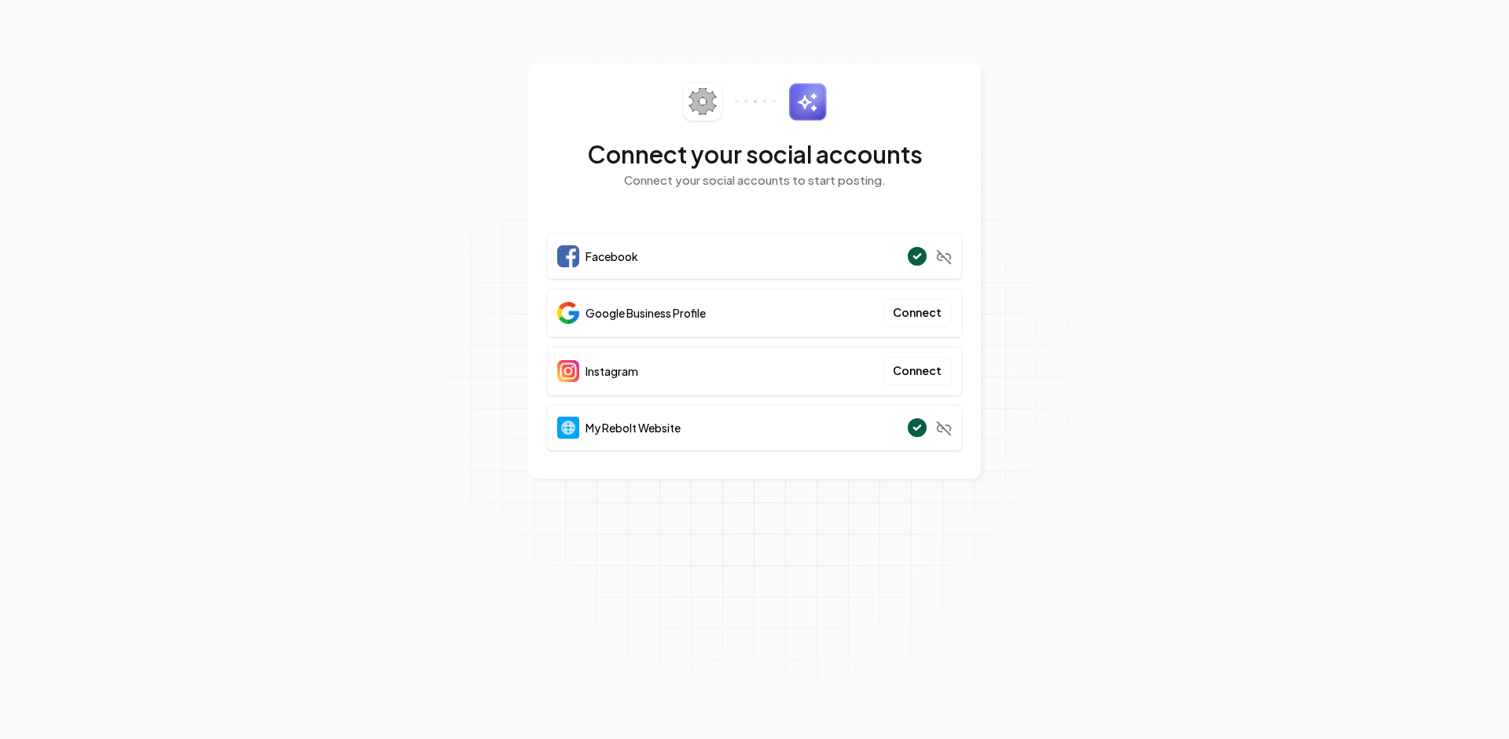
click at [1183, 143] on section "Connect your social accounts Connect your social accounts to start posting. Fac…" at bounding box center [754, 369] width 1509 height 739
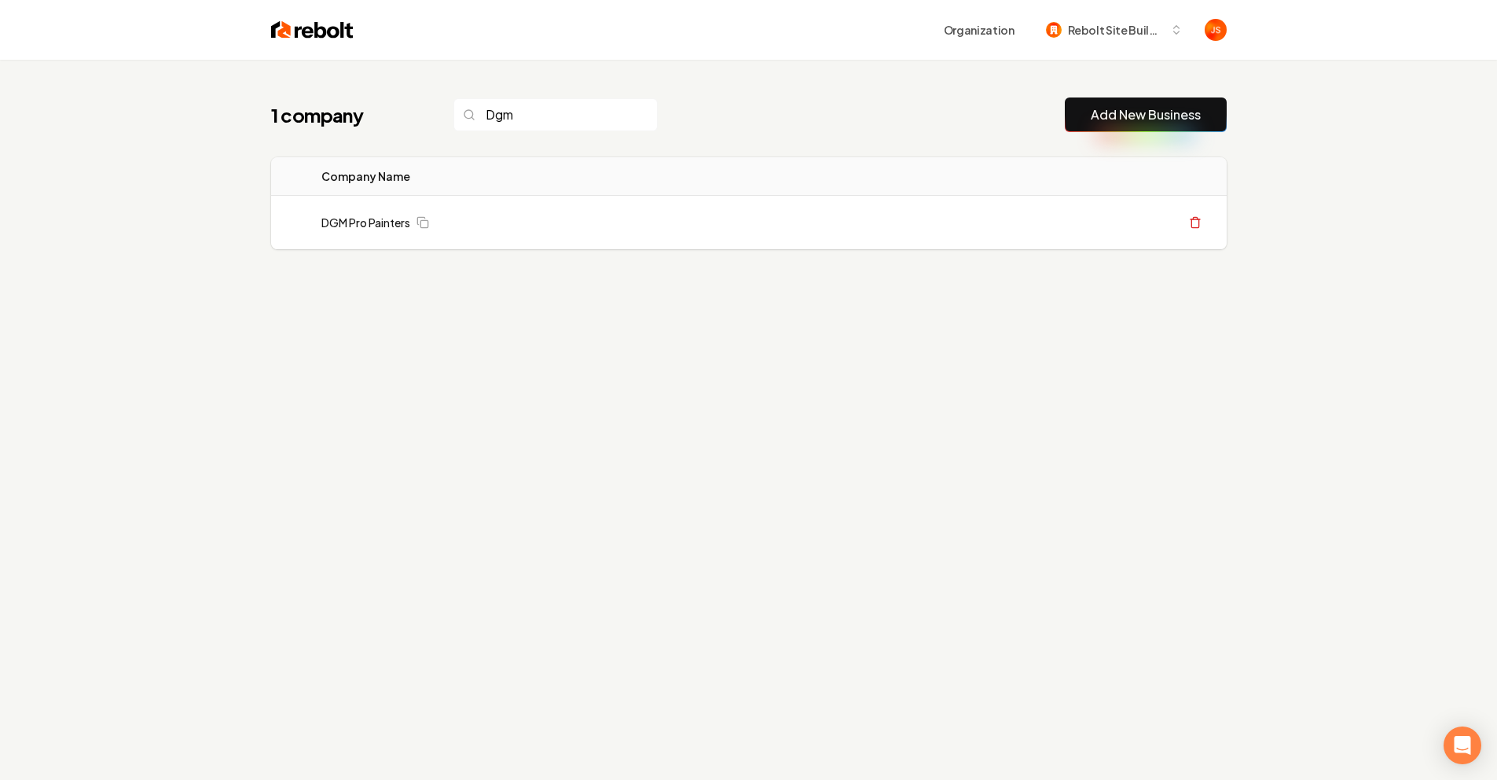
type input "Dgm"
